Goal: Information Seeking & Learning: Find specific page/section

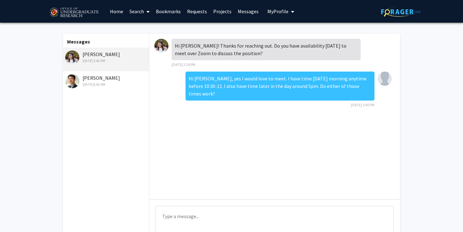
scroll to position [23, 0]
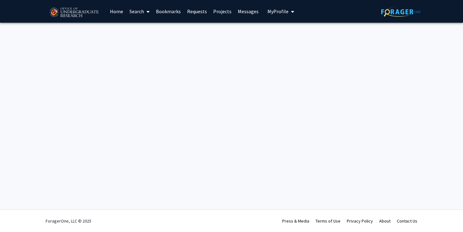
click at [128, 15] on link "Search" at bounding box center [139, 11] width 26 height 22
click at [142, 26] on span "Faculty/Staff" at bounding box center [149, 29] width 46 height 13
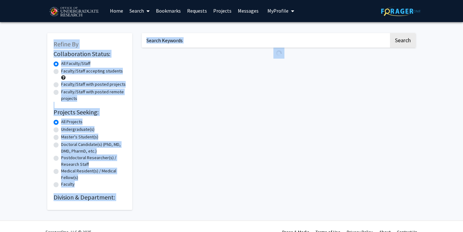
scroll to position [12, 0]
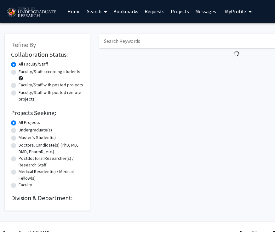
scroll to position [12, 0]
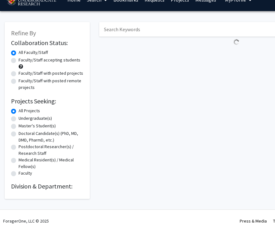
click at [26, 183] on h2 "Division & Department:" at bounding box center [47, 186] width 72 height 8
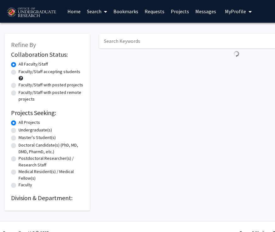
click at [89, 11] on link "Search" at bounding box center [97, 11] width 26 height 22
click at [103, 38] on span "Students" at bounding box center [103, 41] width 38 height 13
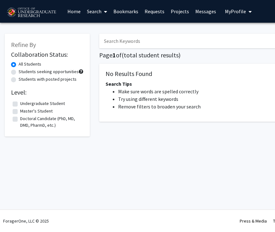
click at [94, 12] on link "Search" at bounding box center [97, 11] width 26 height 22
click at [94, 26] on span "Faculty/Staff" at bounding box center [107, 29] width 46 height 13
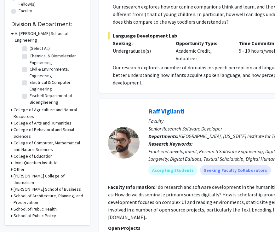
scroll to position [173, 0]
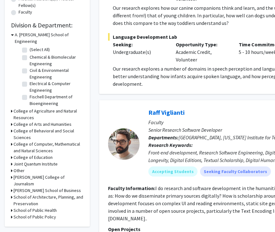
click at [30, 46] on label "(Select All)" at bounding box center [40, 49] width 20 height 7
click at [30, 46] on input "(Select All)" at bounding box center [32, 48] width 4 height 4
checkbox input "true"
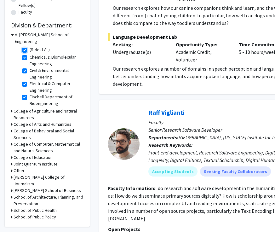
checkbox input "true"
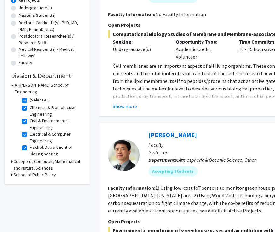
scroll to position [173, 0]
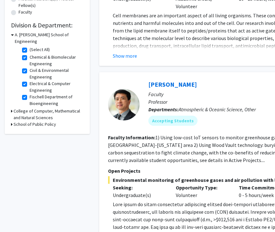
click at [14, 108] on h3 "College of Computer, Mathematical and Natural Sciences" at bounding box center [49, 114] width 70 height 13
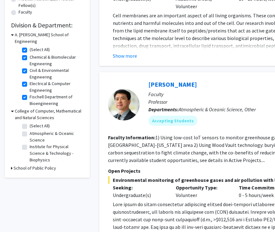
click at [30, 123] on label "(Select All)" at bounding box center [40, 126] width 20 height 7
click at [30, 123] on input "(Select All)" at bounding box center [32, 125] width 4 height 4
checkbox input "true"
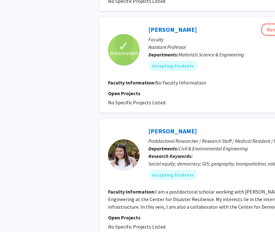
scroll to position [1364, 0]
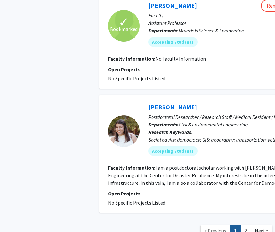
click at [175, 102] on div "[PERSON_NAME] Bookmark Compose Request" at bounding box center [256, 107] width 216 height 12
click at [175, 106] on link "[PERSON_NAME]" at bounding box center [172, 107] width 49 height 8
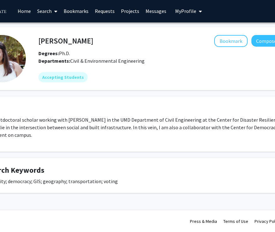
scroll to position [0, 0]
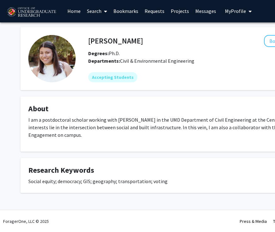
click at [54, 138] on p "I am a postdoctoral scholar working with [PERSON_NAME] in the UMD Department of…" at bounding box center [188, 127] width 321 height 23
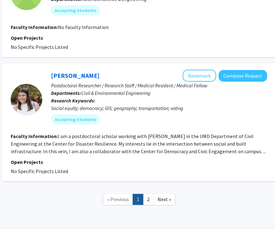
scroll to position [1395, 95]
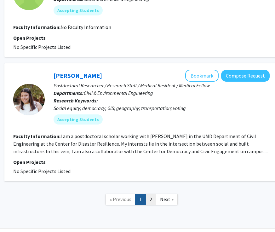
click at [152, 198] on link "2" at bounding box center [151, 199] width 11 height 11
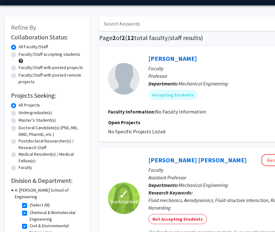
scroll to position [17, 0]
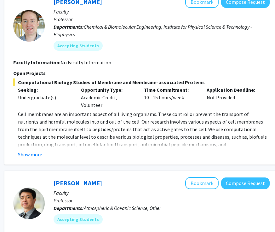
scroll to position [0, 95]
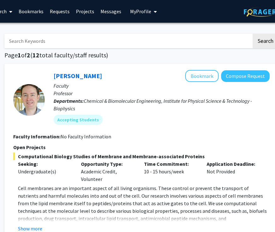
click at [62, 9] on link "Requests" at bounding box center [60, 11] width 26 height 22
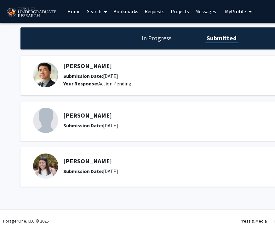
click at [77, 155] on div "[PERSON_NAME] Submission Date: [DATE]" at bounding box center [158, 165] width 250 height 25
